Goal: Task Accomplishment & Management: Manage account settings

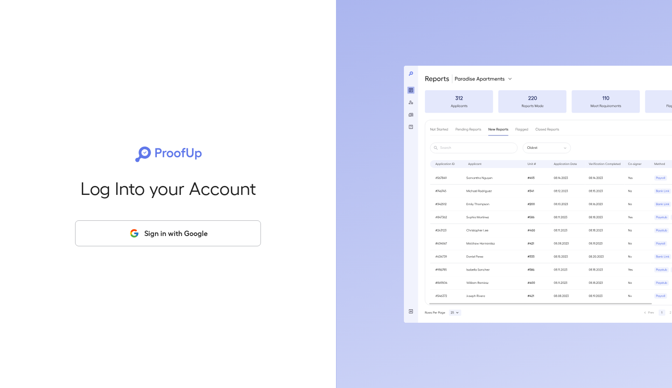
click at [162, 228] on button "Sign in with Google" at bounding box center [168, 233] width 186 height 26
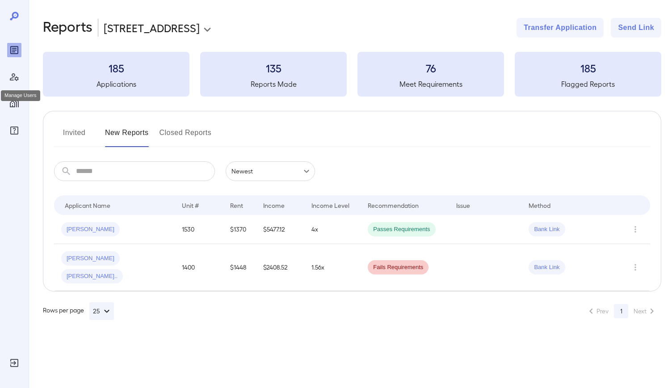
click at [18, 73] on icon "Manage Users" at bounding box center [14, 76] width 11 height 11
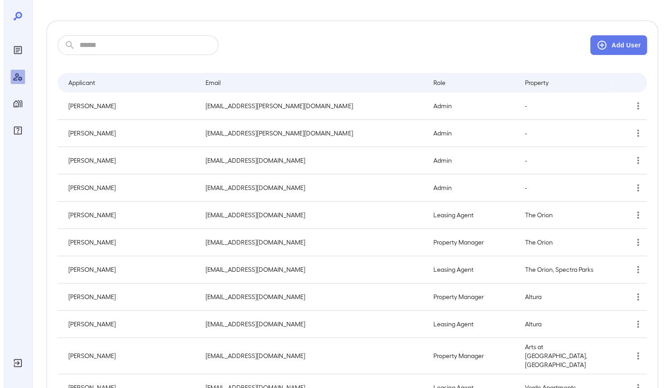
scroll to position [45, 0]
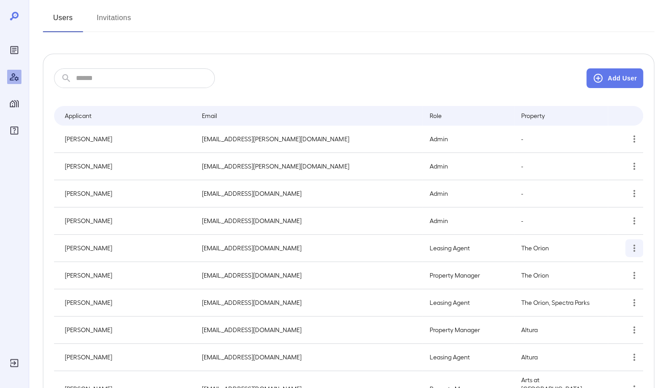
click at [639, 245] on icon "simple table" at bounding box center [634, 248] width 11 height 11
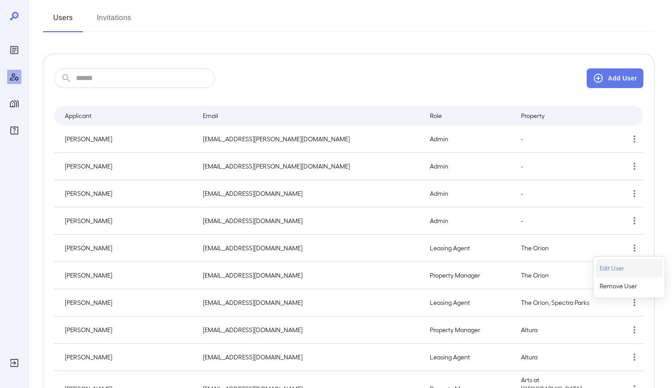
click at [614, 265] on p "Edit User" at bounding box center [612, 268] width 25 height 9
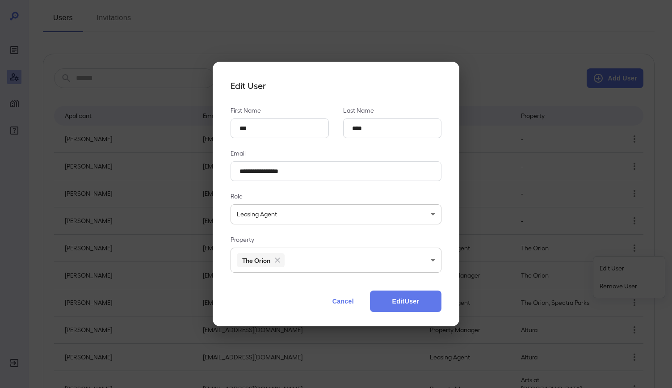
click at [344, 303] on button "Cancel" at bounding box center [343, 300] width 39 height 21
